Goal: Navigation & Orientation: Find specific page/section

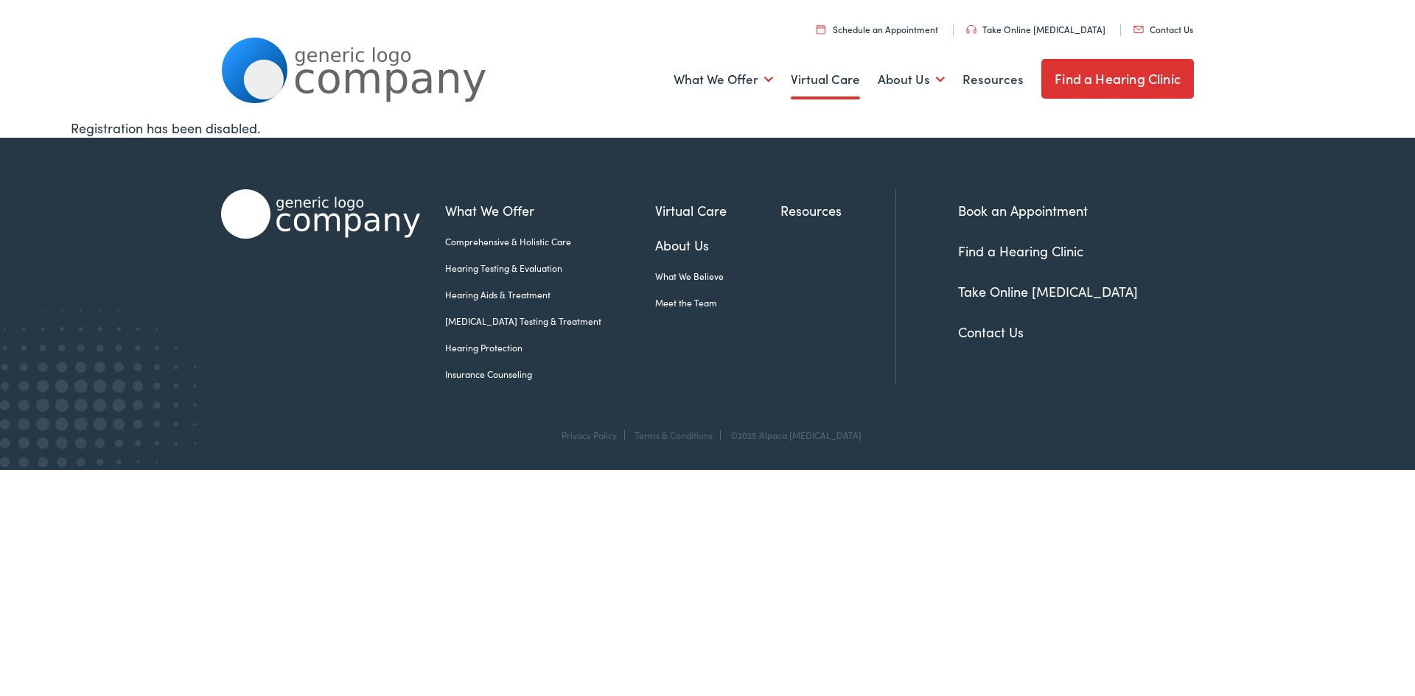
click at [830, 80] on link "Virtual Care" at bounding box center [825, 79] width 69 height 55
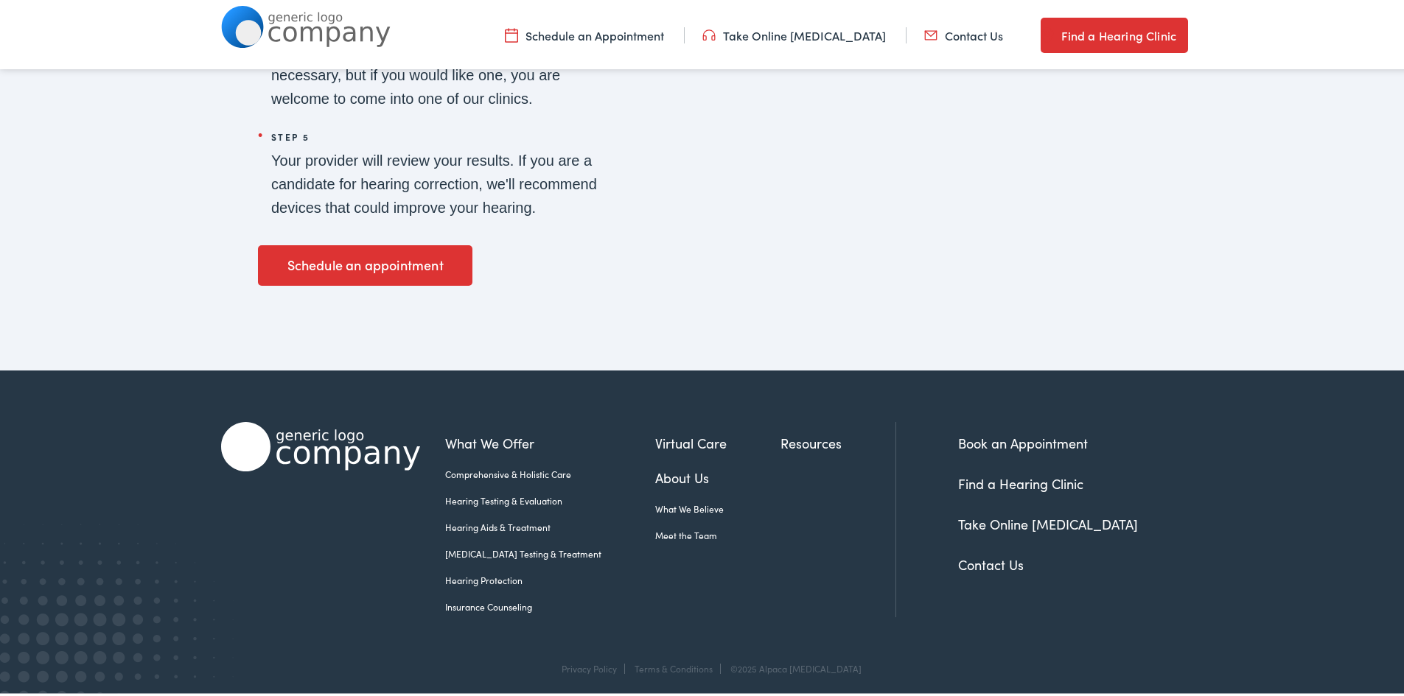
scroll to position [2586, 0]
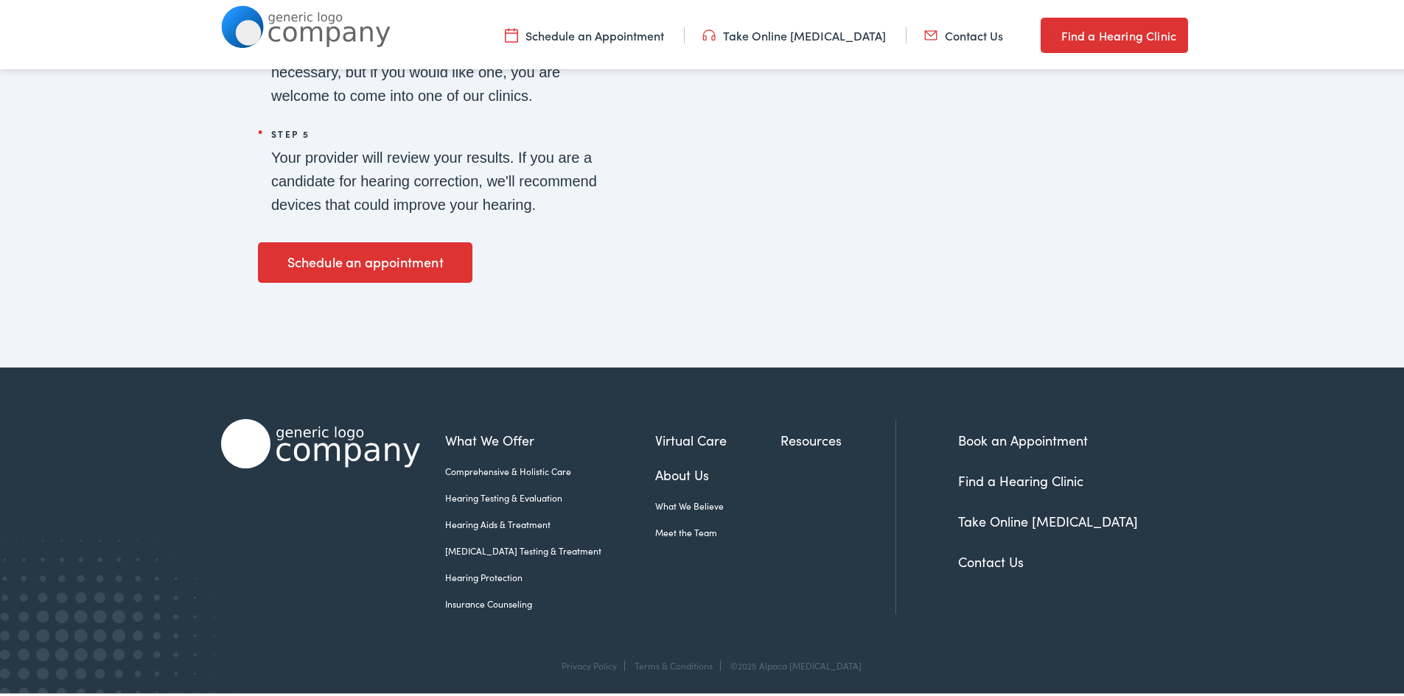
click at [965, 556] on link "Contact Us" at bounding box center [991, 559] width 66 height 18
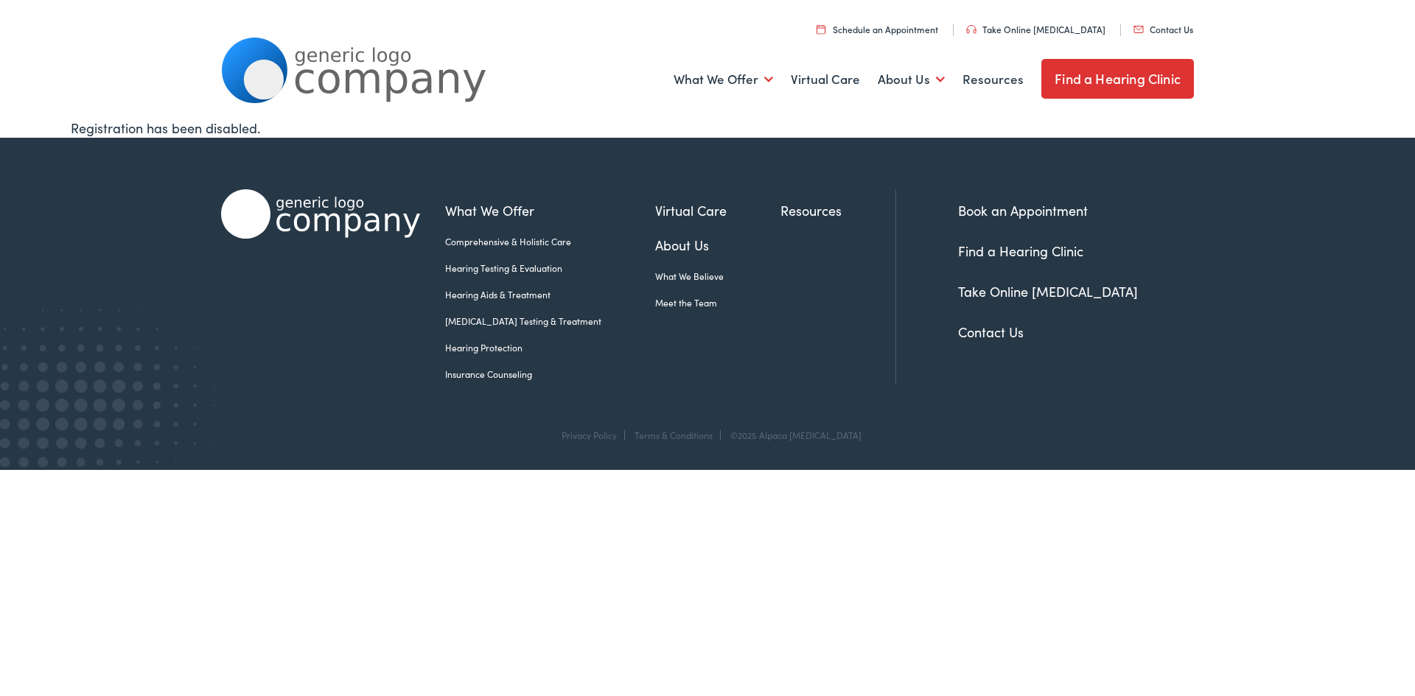
click at [655, 242] on link "About Us" at bounding box center [717, 245] width 125 height 20
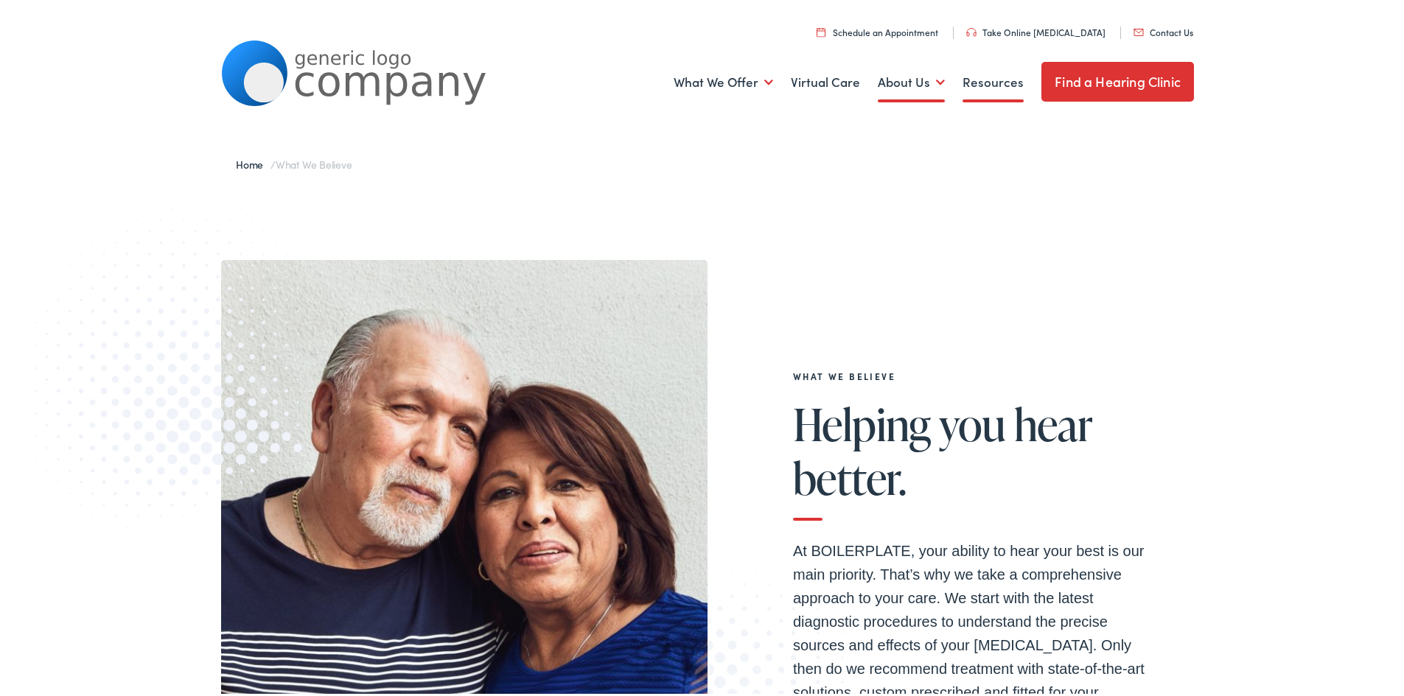
click at [973, 83] on link "Resources" at bounding box center [992, 79] width 61 height 55
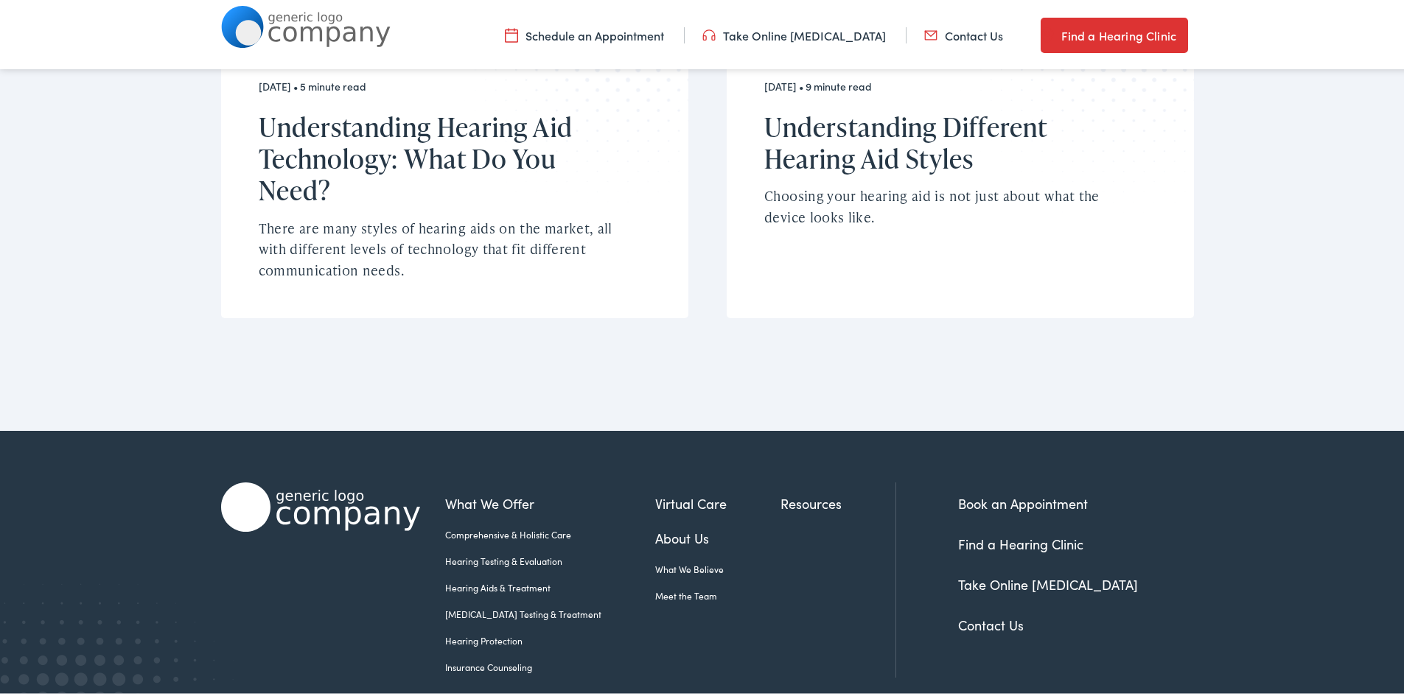
scroll to position [1165, 0]
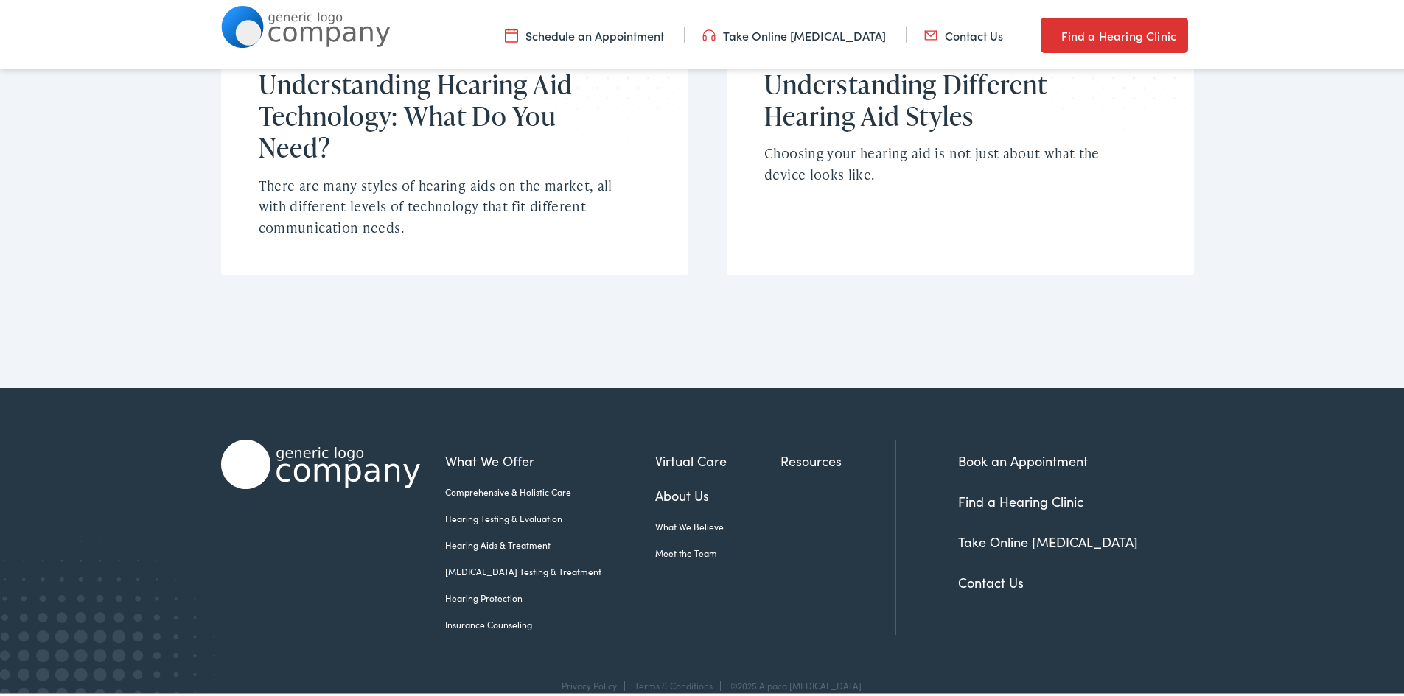
click at [658, 544] on link "Meet the Team" at bounding box center [717, 550] width 125 height 13
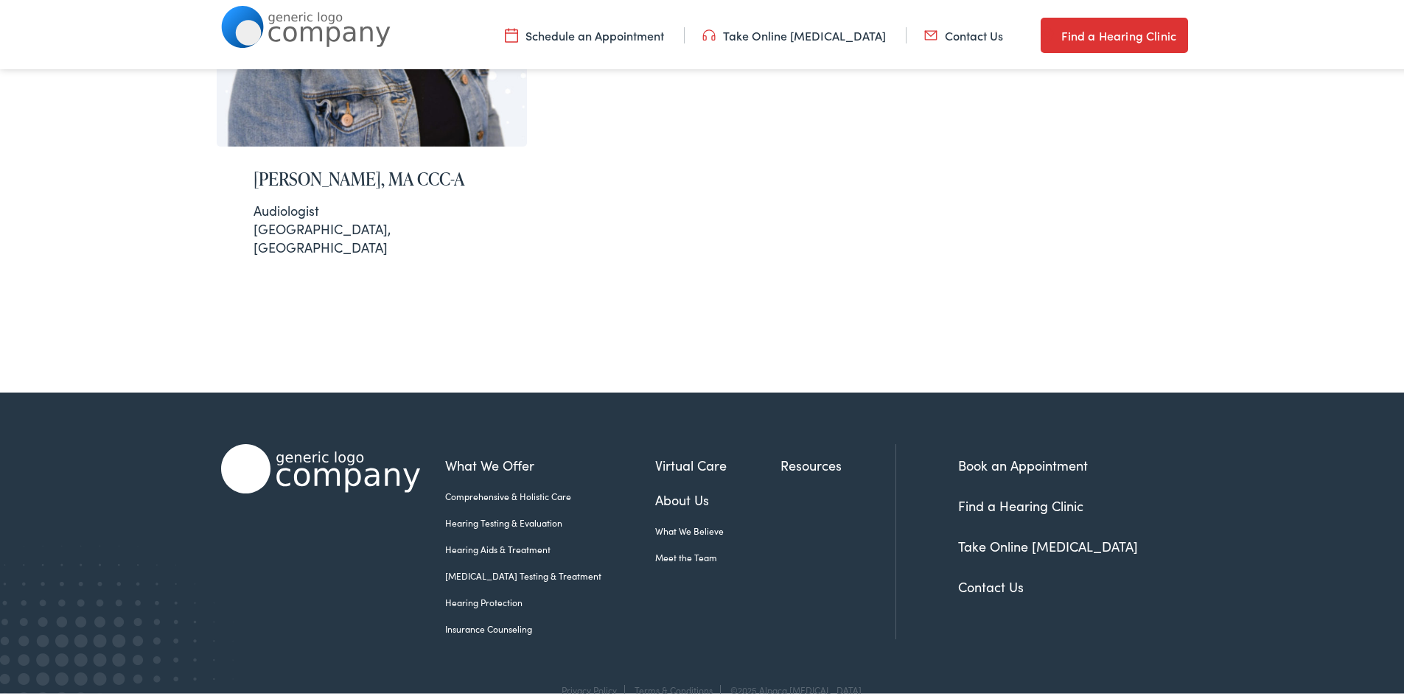
scroll to position [523, 0]
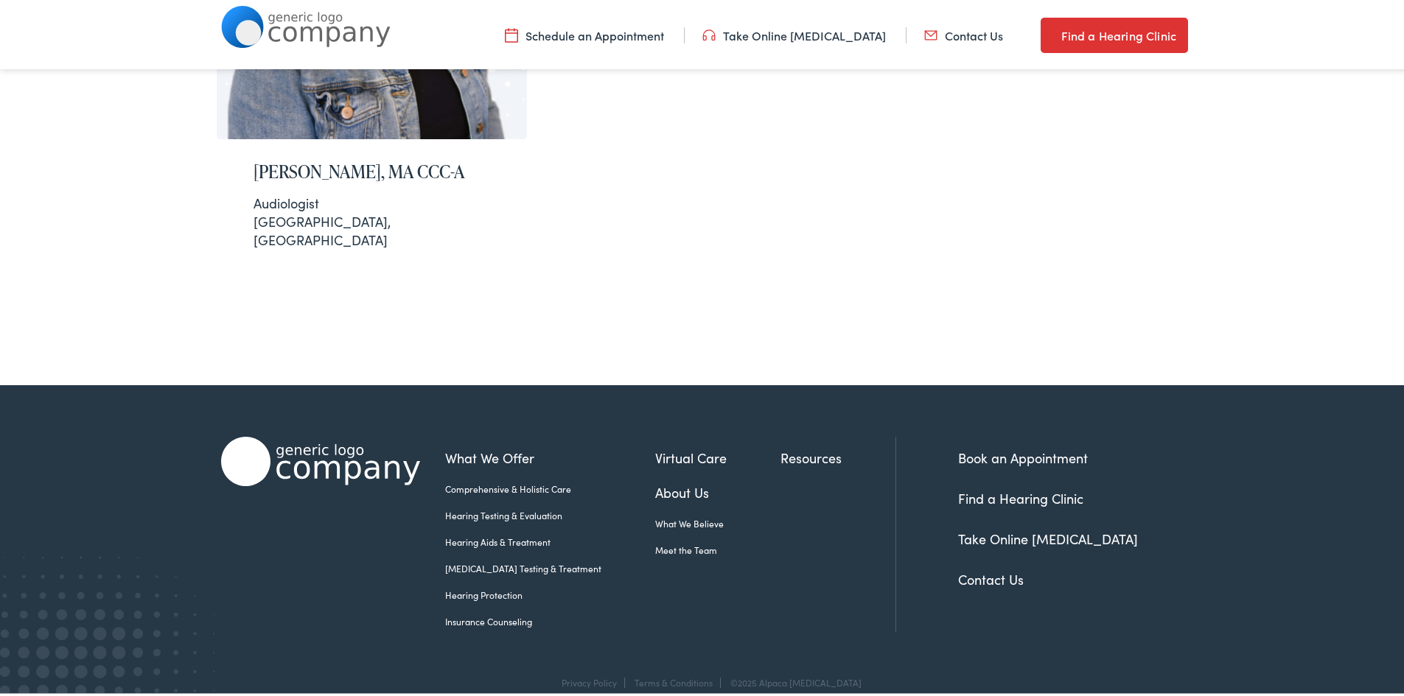
click at [973, 567] on link "Contact Us" at bounding box center [991, 576] width 66 height 18
